Goal: Task Accomplishment & Management: Manage account settings

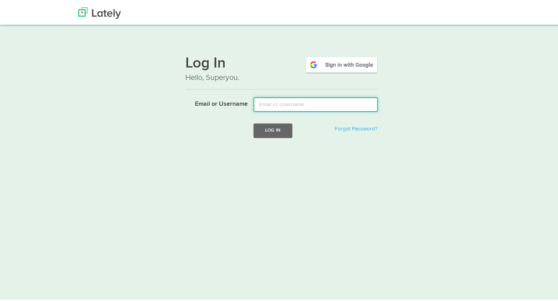
click at [302, 105] on input "Email or Username" at bounding box center [316, 103] width 124 height 15
type input "info@anukant.com"
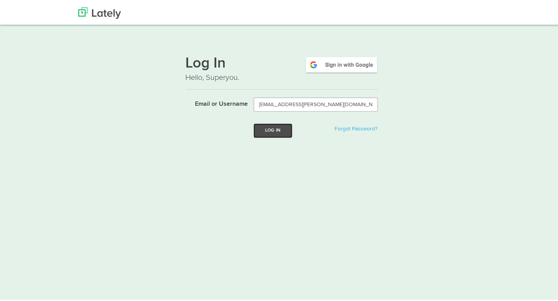
click at [280, 128] on button "Log In" at bounding box center [273, 129] width 39 height 14
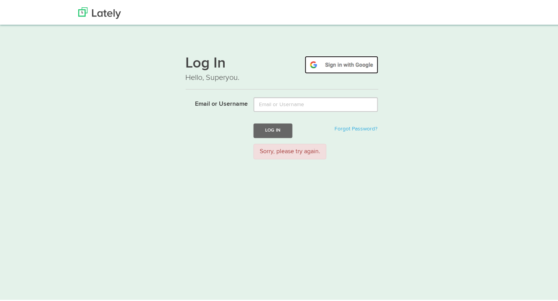
click at [352, 63] on img at bounding box center [342, 63] width 74 height 18
click at [343, 62] on img at bounding box center [342, 63] width 74 height 18
